Goal: Navigation & Orientation: Go to known website

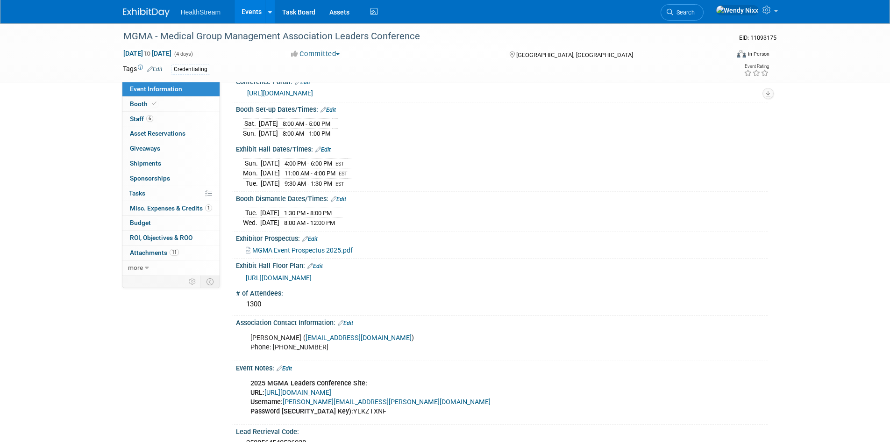
click at [251, 9] on link "Events" at bounding box center [252, 11] width 34 height 23
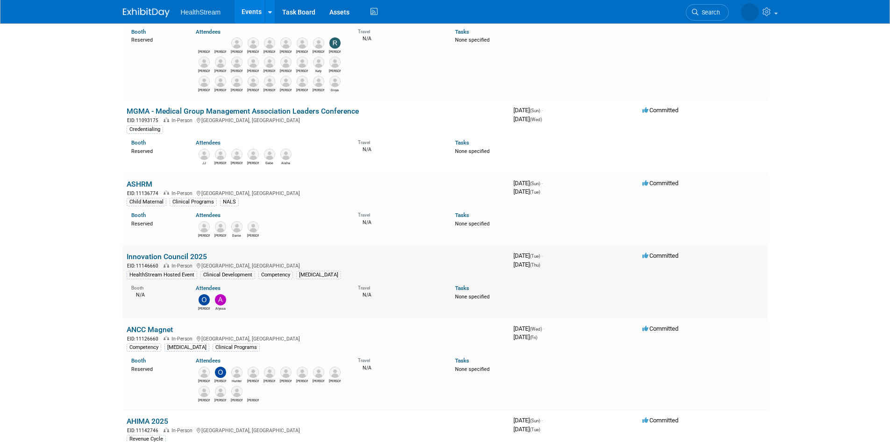
scroll to position [280, 0]
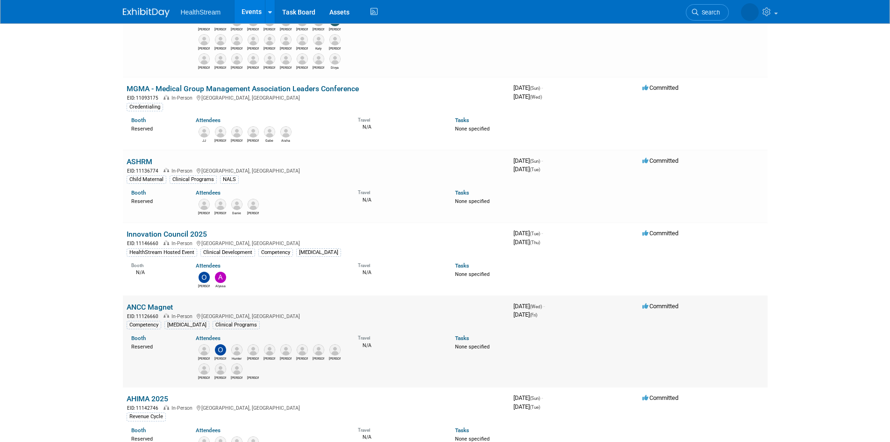
click at [151, 309] on link "ANCC Magnet" at bounding box center [150, 306] width 46 height 9
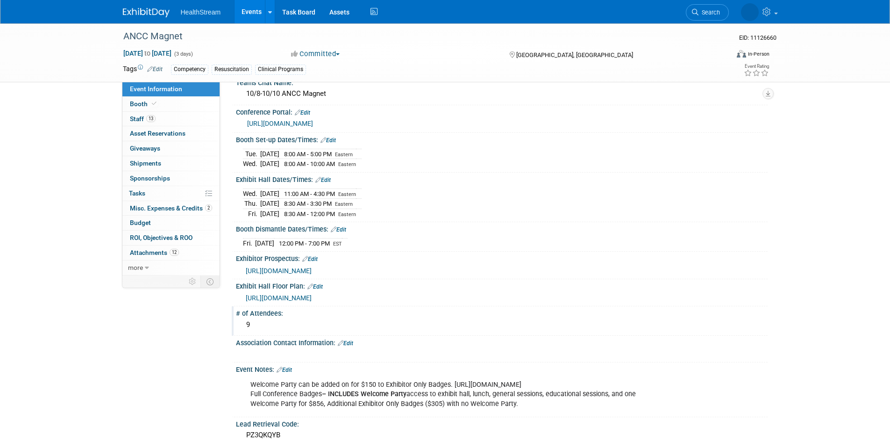
scroll to position [93, 0]
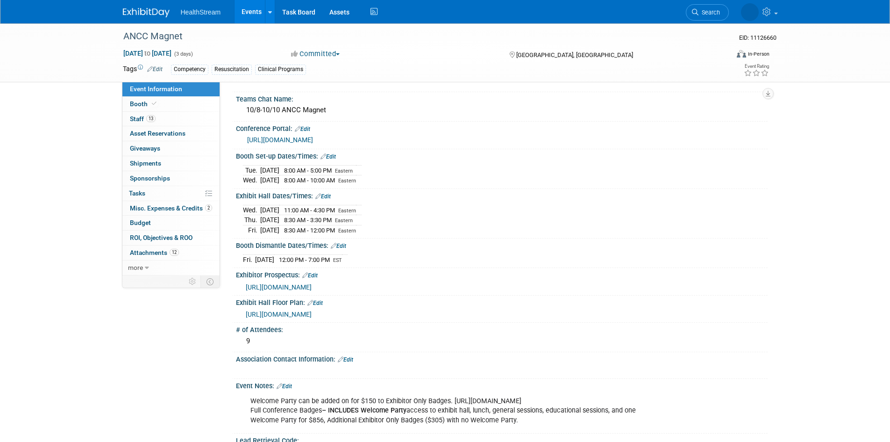
click at [313, 140] on link "https://magnetpathwaycon.nursingworld.org/sponsors-and-exhibitors-0" at bounding box center [280, 139] width 66 height 7
